Goal: Information Seeking & Learning: Learn about a topic

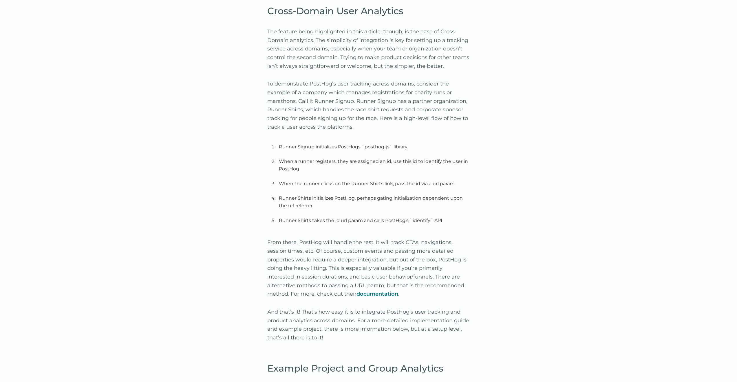
scroll to position [824, 0]
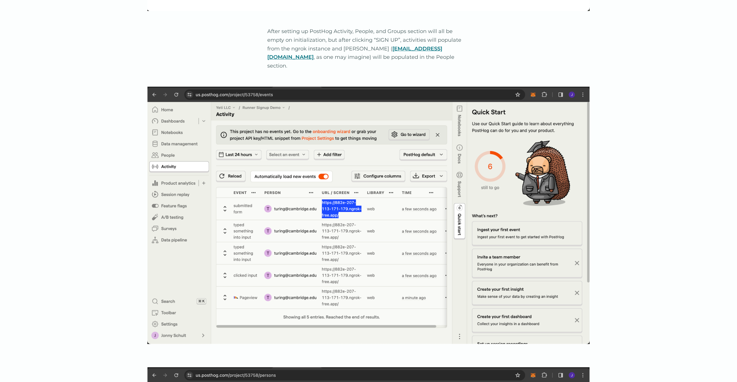
scroll to position [1620, 0]
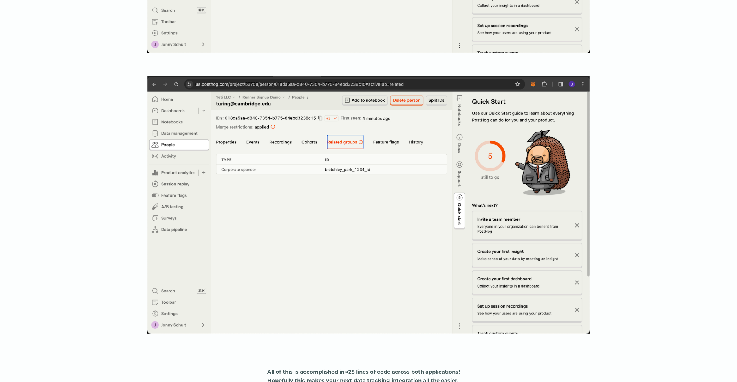
scroll to position [3376, 0]
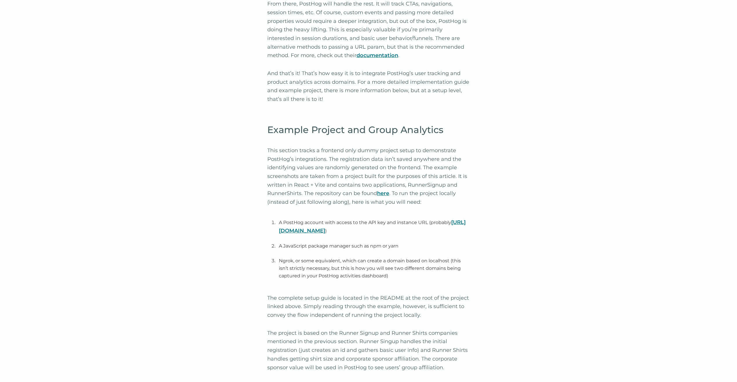
scroll to position [1097, 0]
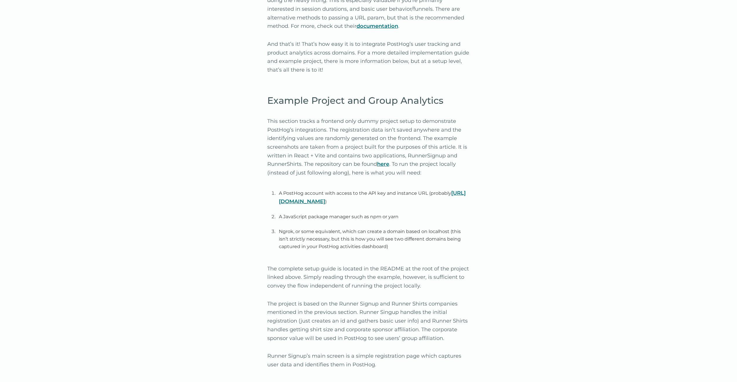
drag, startPoint x: 425, startPoint y: 166, endPoint x: 248, endPoint y: 112, distance: 185.1
drag, startPoint x: 227, startPoint y: 181, endPoint x: 230, endPoint y: 186, distance: 5.1
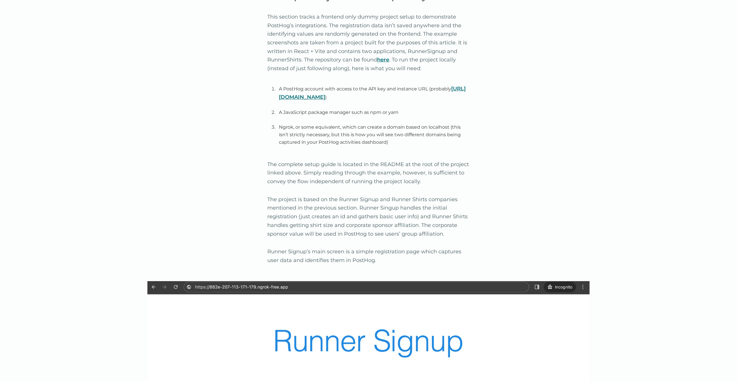
scroll to position [1236, 0]
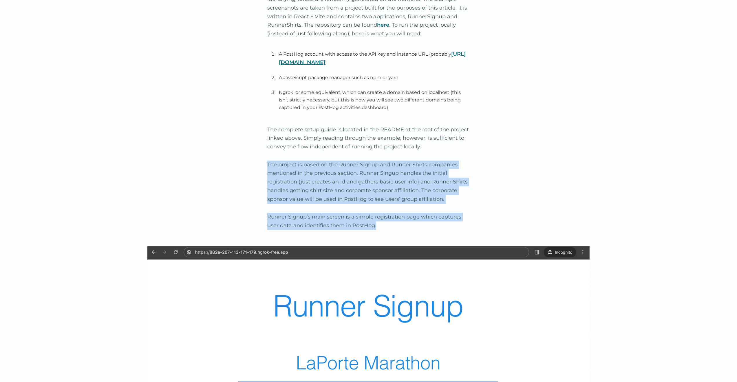
drag, startPoint x: 383, startPoint y: 217, endPoint x: 259, endPoint y: 158, distance: 137.7
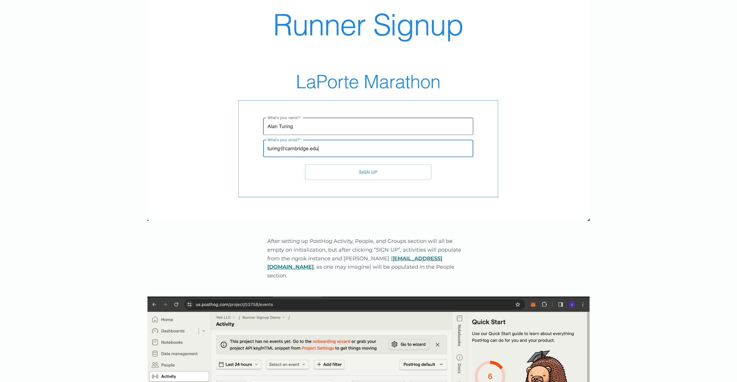
scroll to position [1540, 0]
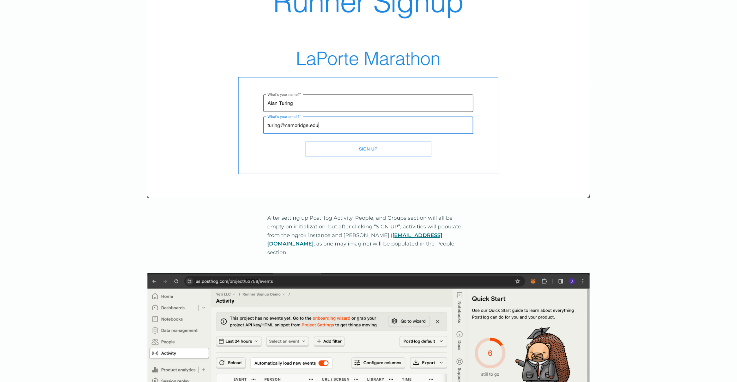
drag, startPoint x: 408, startPoint y: 237, endPoint x: 250, endPoint y: 211, distance: 160.7
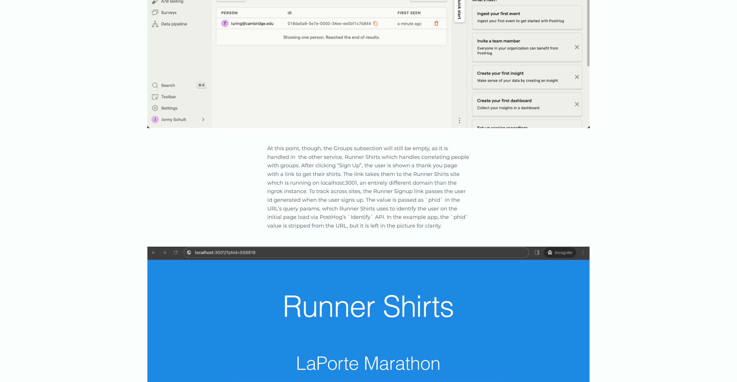
scroll to position [2222, 0]
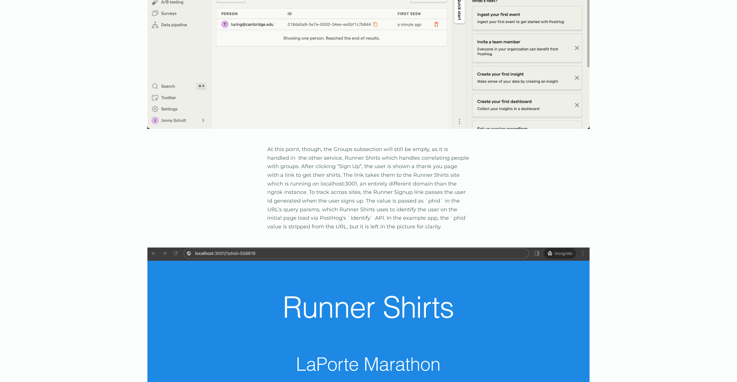
drag, startPoint x: 431, startPoint y: 209, endPoint x: 257, endPoint y: 136, distance: 189.4
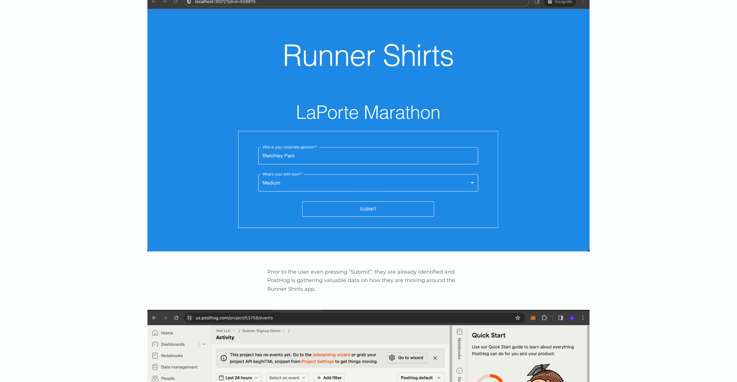
scroll to position [2551, 0]
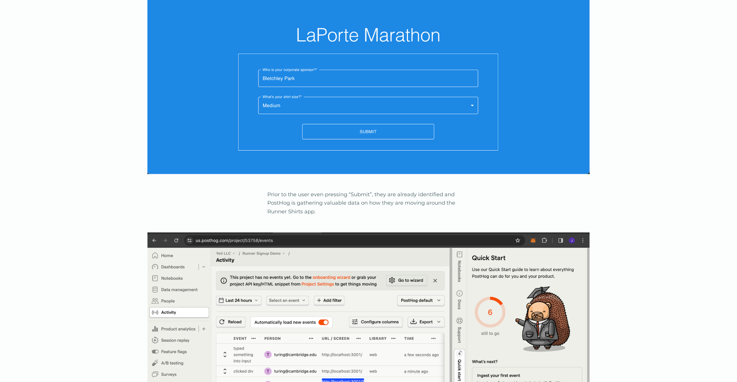
click at [304, 194] on p "Prior to the user even pressing “Submit”, they are already identified and PostH…" at bounding box center [368, 203] width 203 height 26
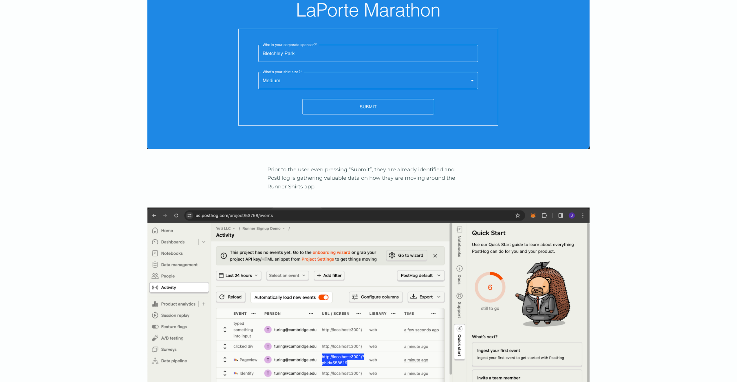
scroll to position [2586, 0]
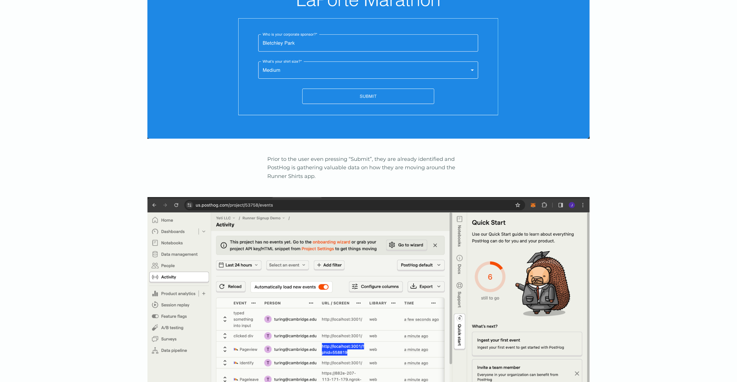
click at [324, 159] on p "Prior to the user even pressing “Submit”, they are already identified and PostH…" at bounding box center [368, 168] width 203 height 26
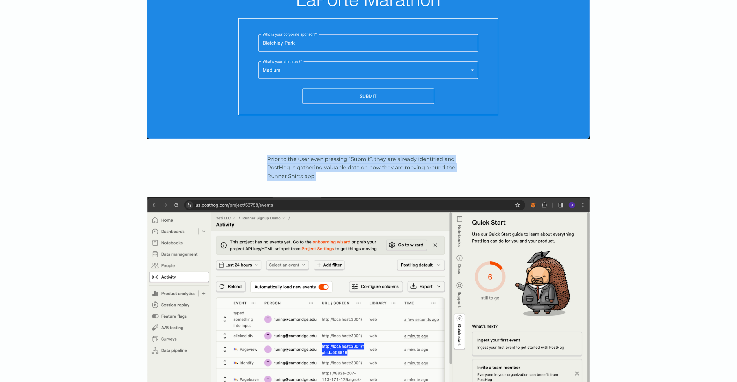
drag, startPoint x: 325, startPoint y: 161, endPoint x: 258, endPoint y: 140, distance: 69.4
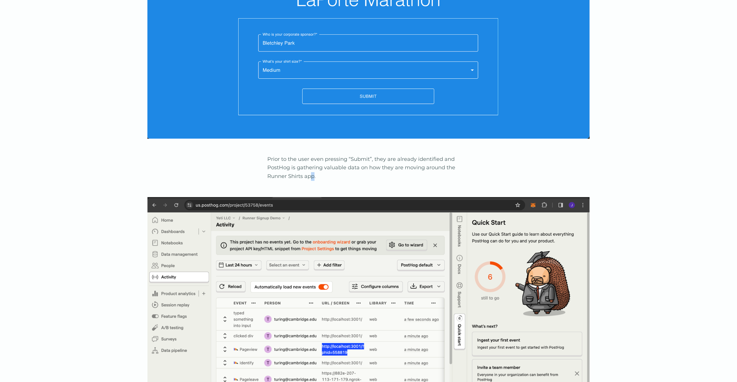
click at [316, 160] on p "Prior to the user even pressing “Submit”, they are already identified and PostH…" at bounding box center [368, 168] width 203 height 26
click at [321, 161] on p "Prior to the user even pressing “Submit”, they are already identified and PostH…" at bounding box center [368, 168] width 203 height 26
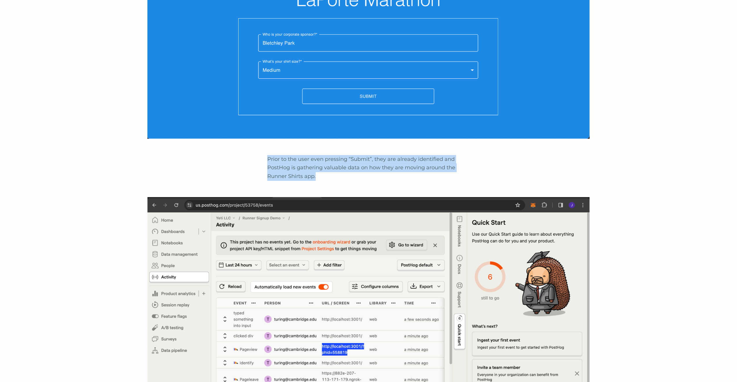
drag, startPoint x: 325, startPoint y: 160, endPoint x: 252, endPoint y: 146, distance: 74.3
click at [248, 131] on div at bounding box center [248, 131] width 0 height 0
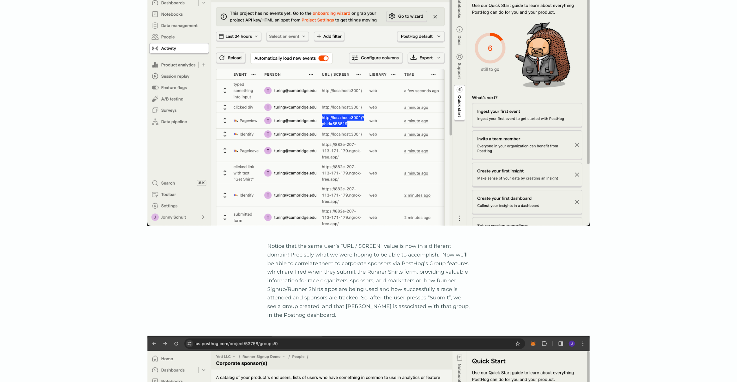
scroll to position [2788, 0]
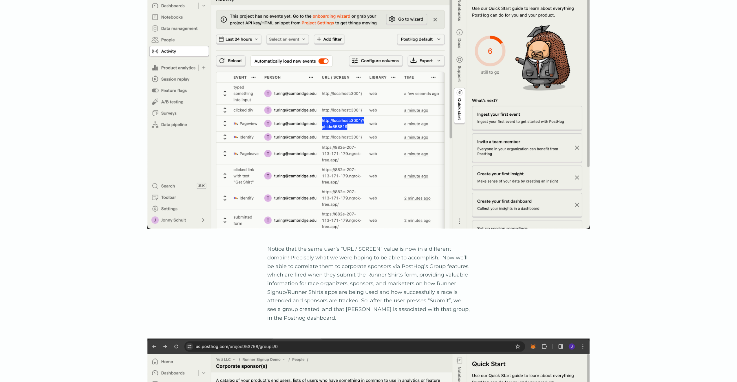
scroll to position [2822, 0]
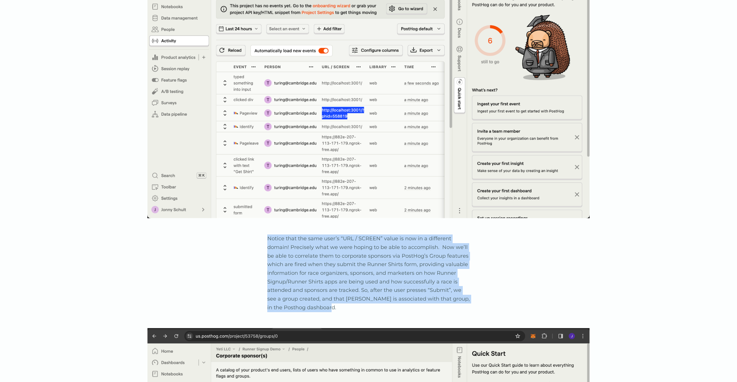
drag, startPoint x: 320, startPoint y: 289, endPoint x: 269, endPoint y: 221, distance: 84.6
click at [269, 234] on p "Notice that the same user’s “URL / SCREEN” value is now in a different domain! …" at bounding box center [368, 272] width 203 height 77
copy p "Notice that the same user’s “URL / SCREEN” value is now in a different domain! …"
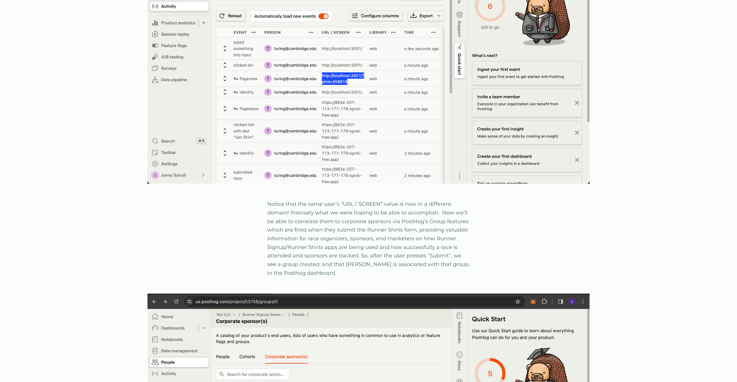
scroll to position [3086, 0]
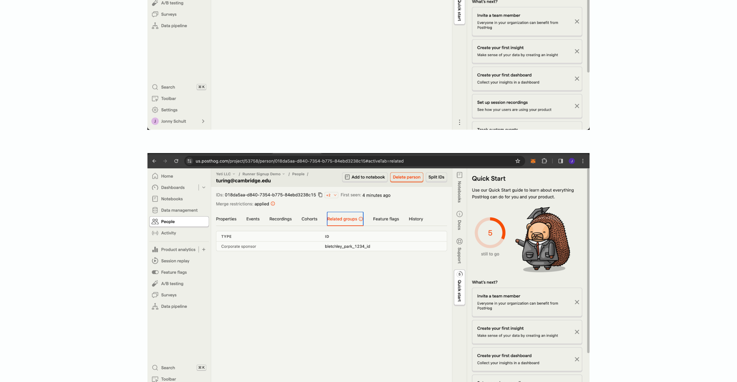
scroll to position [3018, 0]
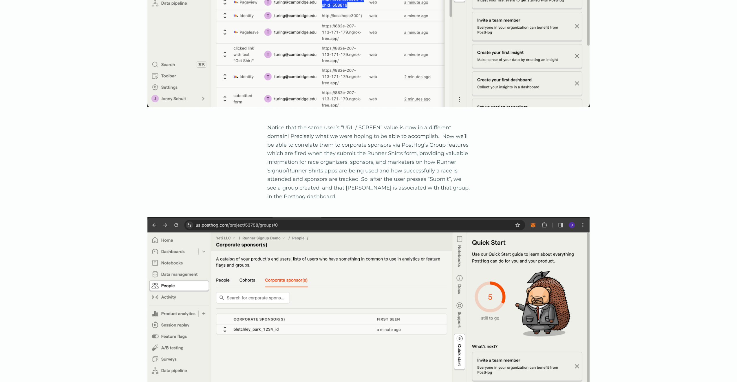
scroll to position [2903, 0]
